Goal: Information Seeking & Learning: Learn about a topic

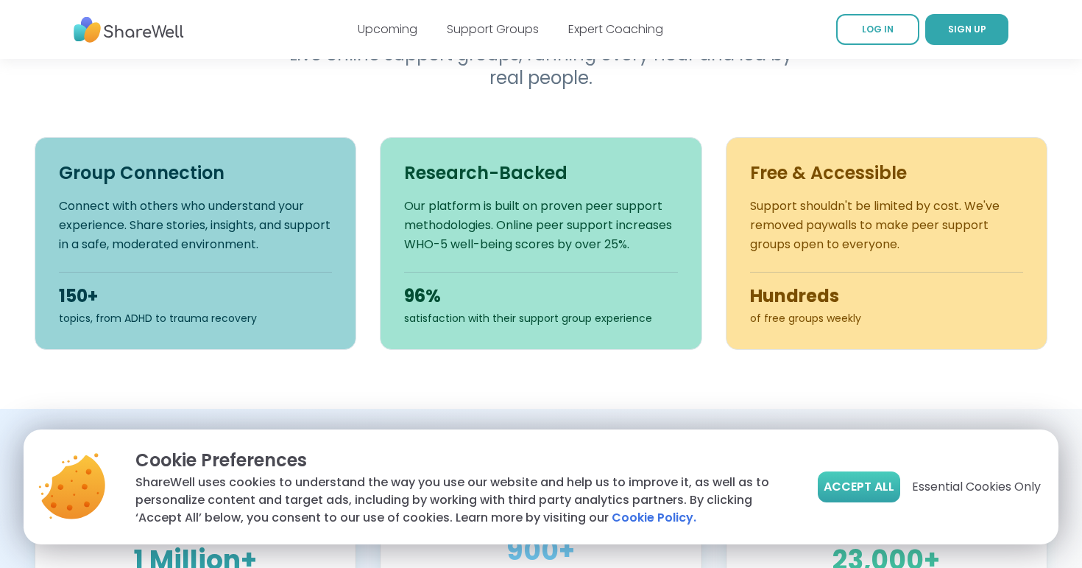
click at [856, 495] on button "Accept All" at bounding box center [859, 486] width 82 height 31
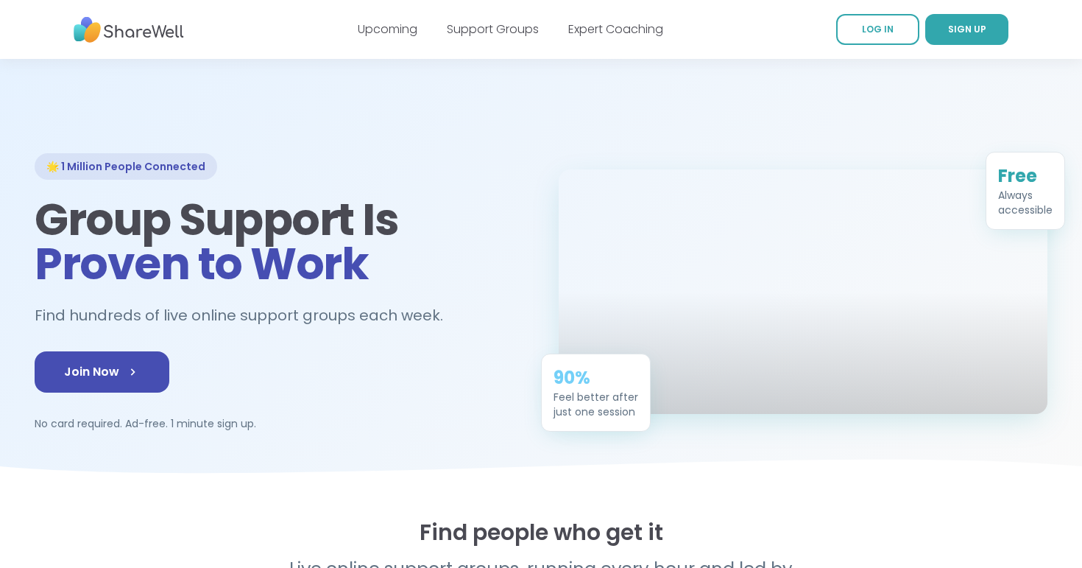
click at [484, 18] on div "Upcoming Support Groups Expert Coaching" at bounding box center [510, 29] width 305 height 41
click at [484, 26] on link "Support Groups" at bounding box center [493, 29] width 92 height 17
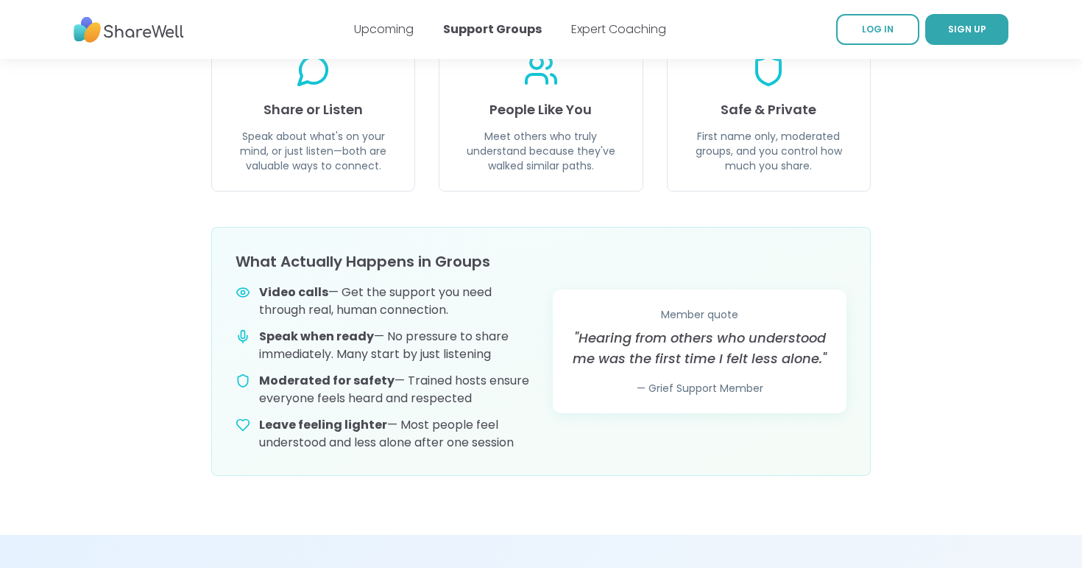
scroll to position [688, 0]
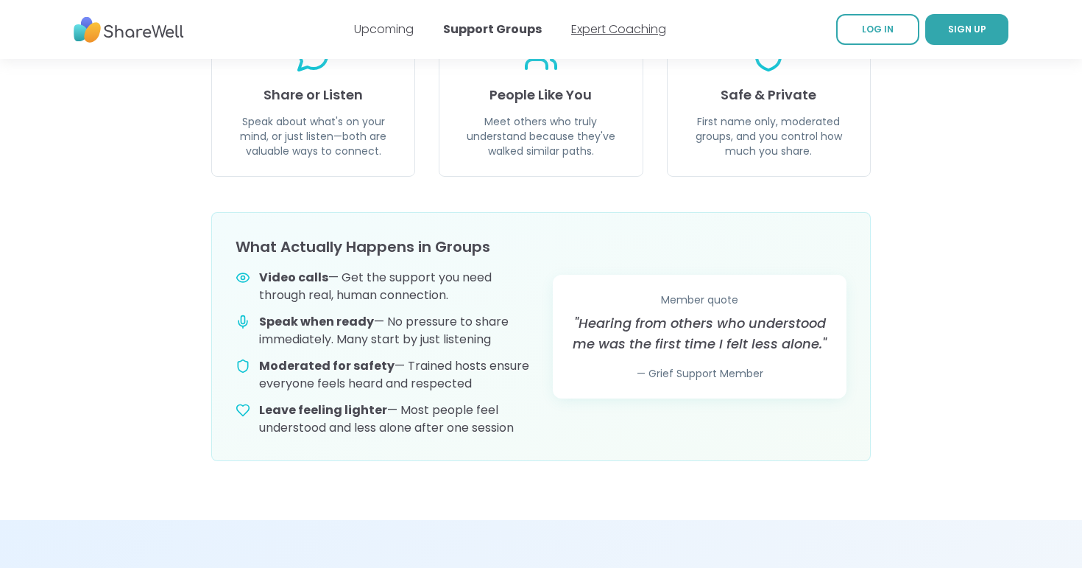
click at [596, 29] on link "Expert Coaching" at bounding box center [618, 29] width 95 height 17
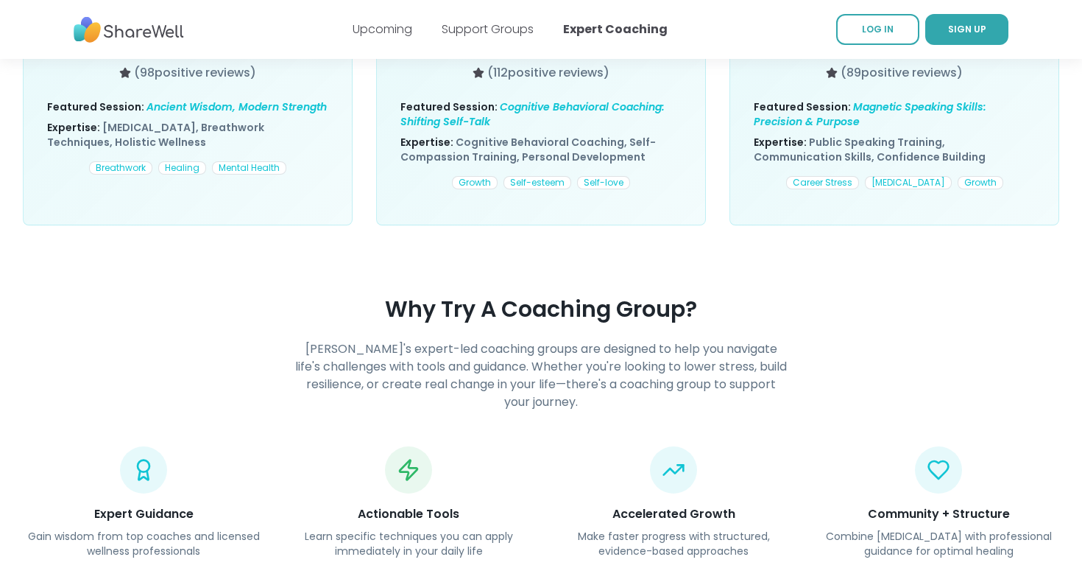
scroll to position [1187, 0]
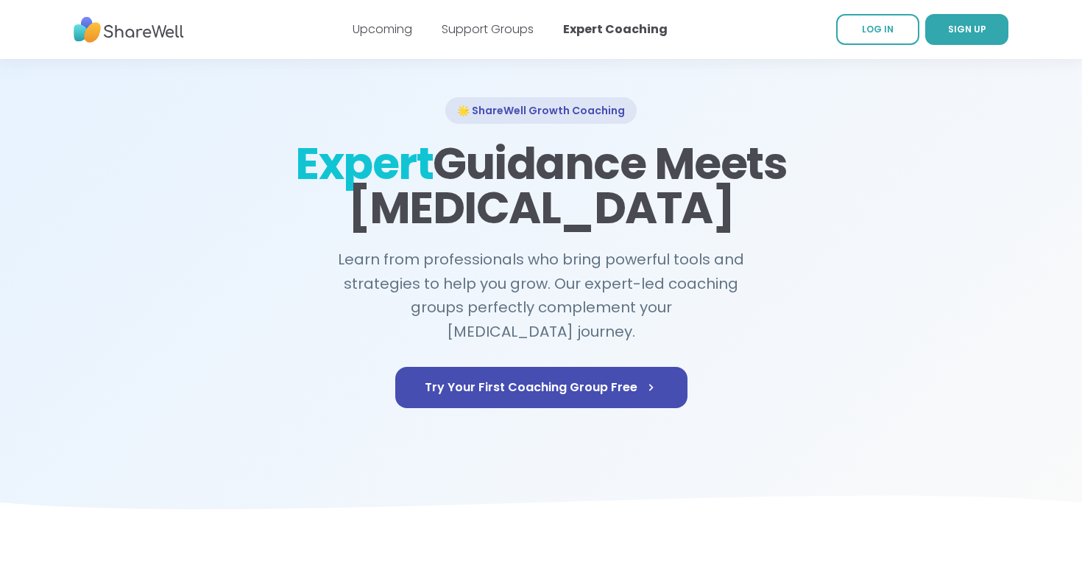
scroll to position [0, 0]
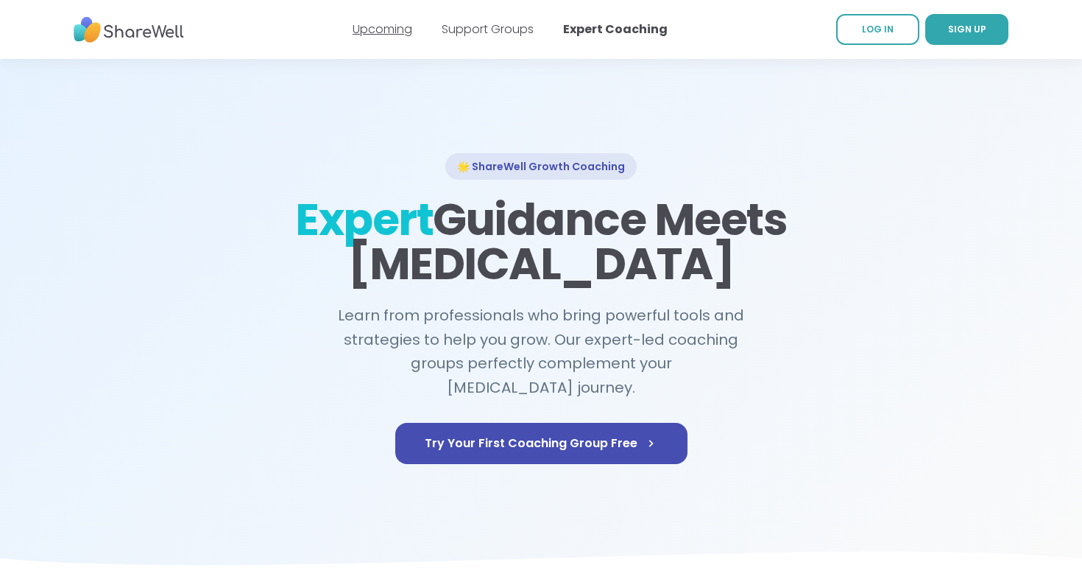
click at [398, 35] on link "Upcoming" at bounding box center [383, 29] width 60 height 17
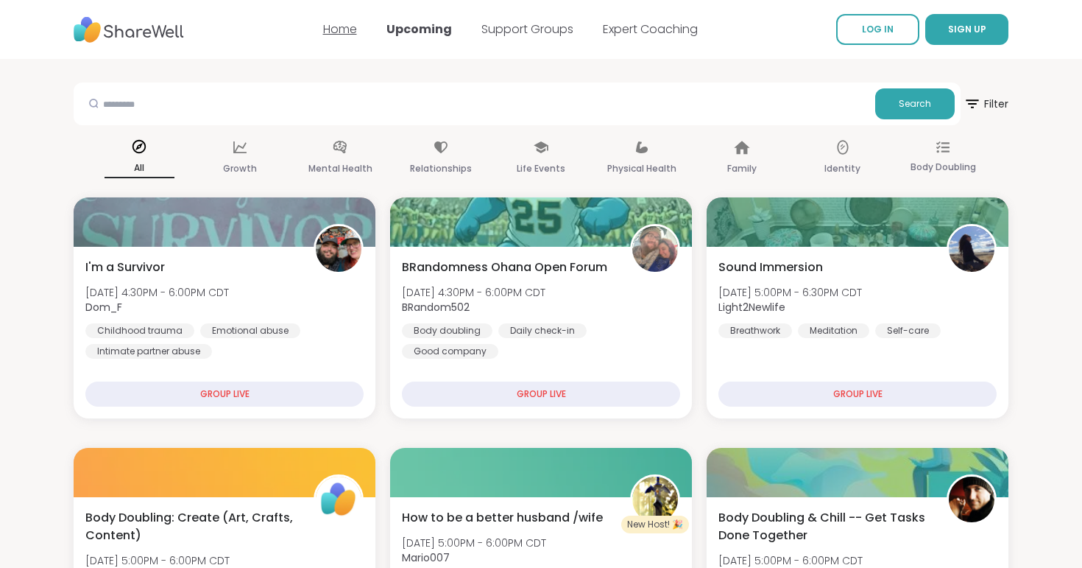
click at [355, 29] on link "Home" at bounding box center [340, 29] width 34 height 17
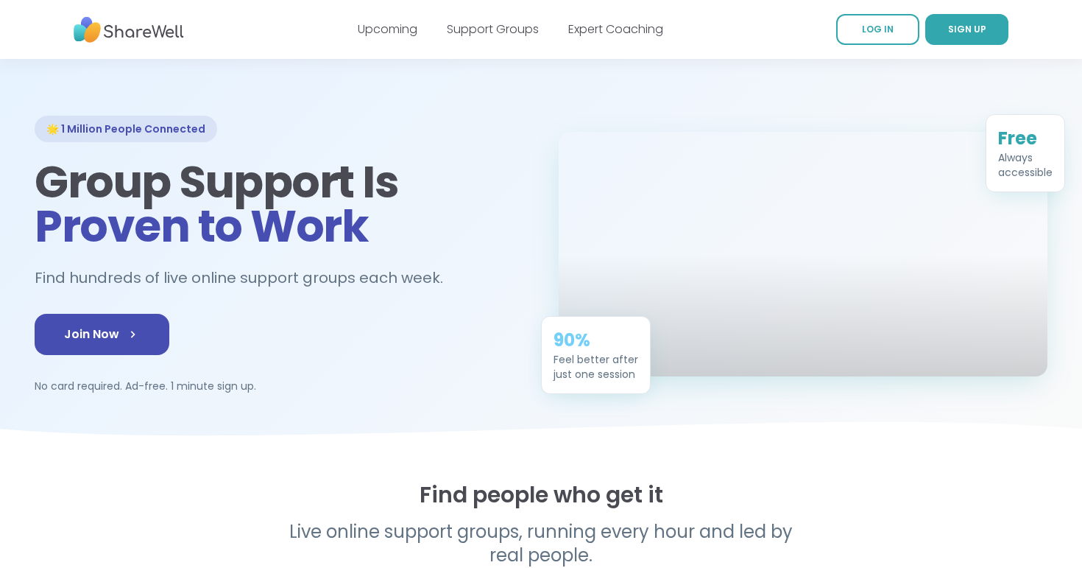
scroll to position [39, 0]
